Goal: Find specific fact: Find contact information

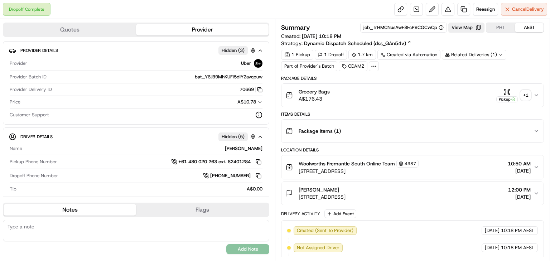
click at [522, 93] on div "+ 1" at bounding box center [526, 95] width 10 height 10
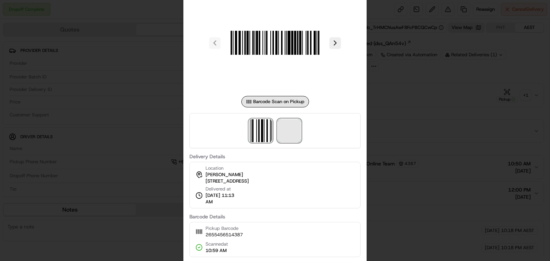
click at [283, 130] on span at bounding box center [289, 130] width 23 height 23
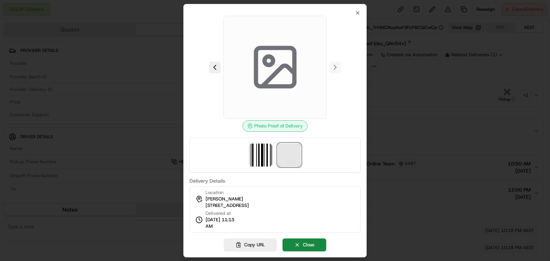
click at [294, 158] on span at bounding box center [289, 155] width 23 height 23
drag, startPoint x: 303, startPoint y: 204, endPoint x: 203, endPoint y: 206, distance: 100.4
click at [203, 206] on div "Location [PERSON_NAME] [STREET_ADDRESS], AU Delivered at [DATE] 11:13 AM" at bounding box center [275, 209] width 171 height 47
copy span "[STREET_ADDRESS]"
